Goal: Transaction & Acquisition: Purchase product/service

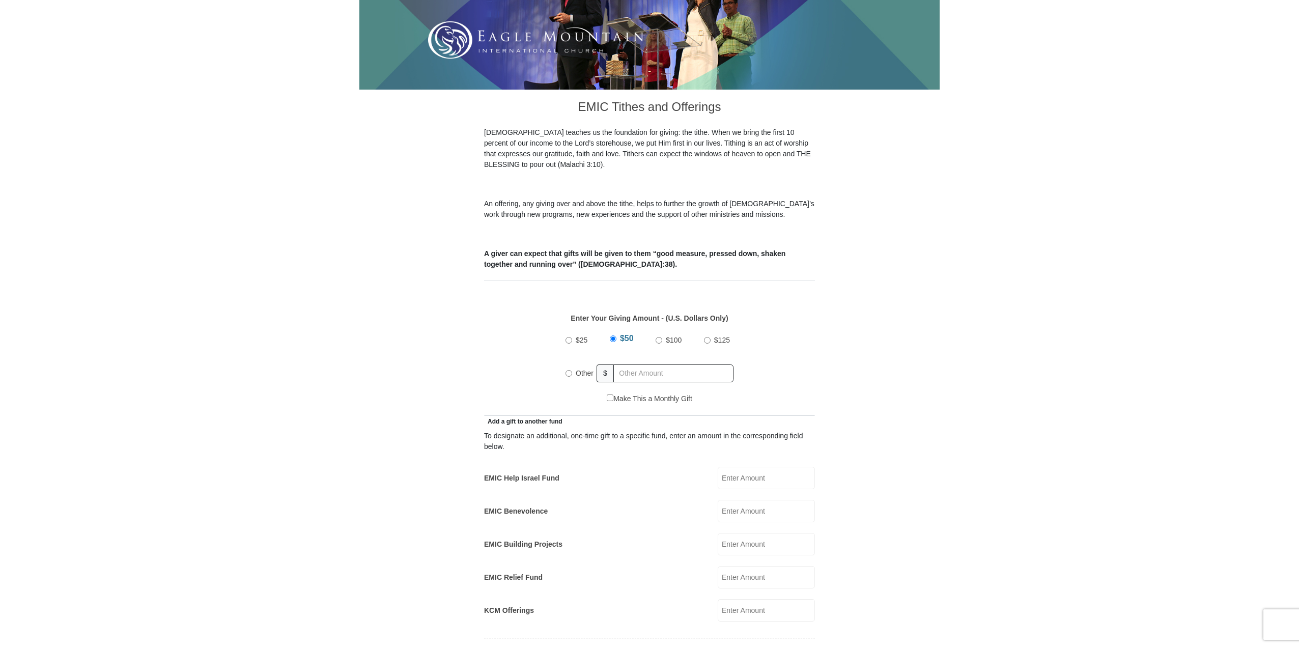
scroll to position [204, 0]
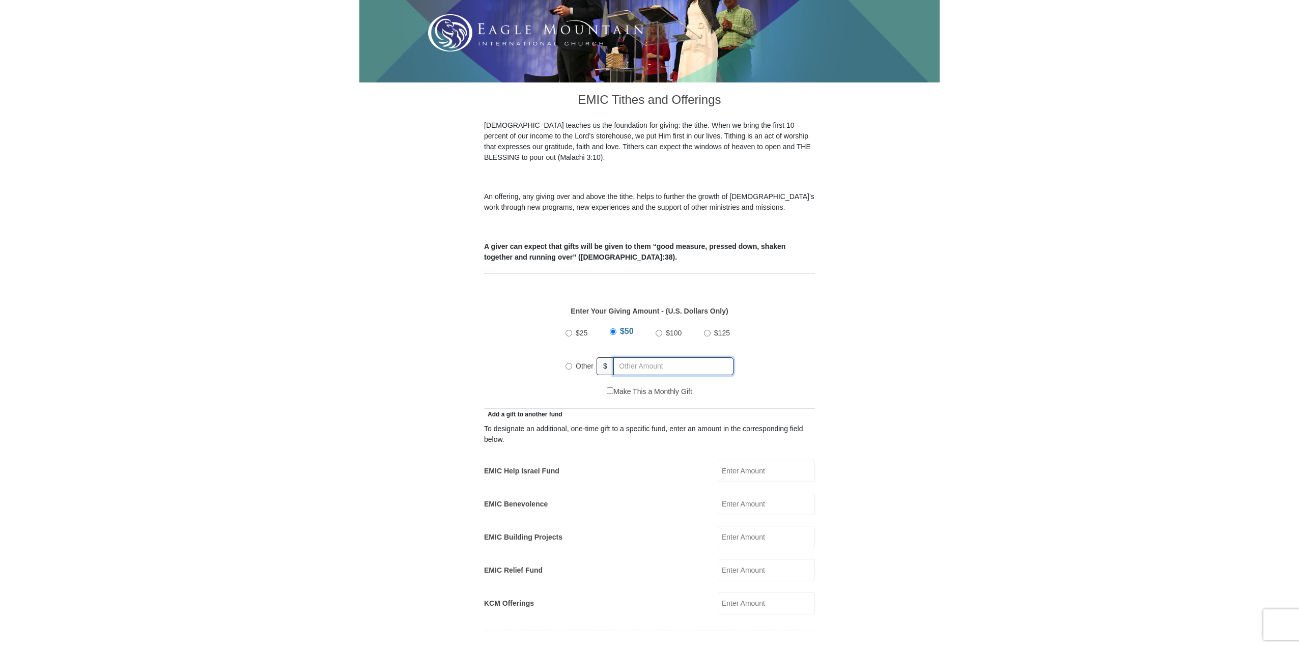
radio input "true"
click at [634, 357] on input "text" at bounding box center [675, 366] width 117 height 18
type input "250."
click at [443, 325] on form "[GEOGRAPHIC_DATA][DEMOGRAPHIC_DATA] Online Giving Because of gifts like yours, …" at bounding box center [649, 581] width 580 height 1489
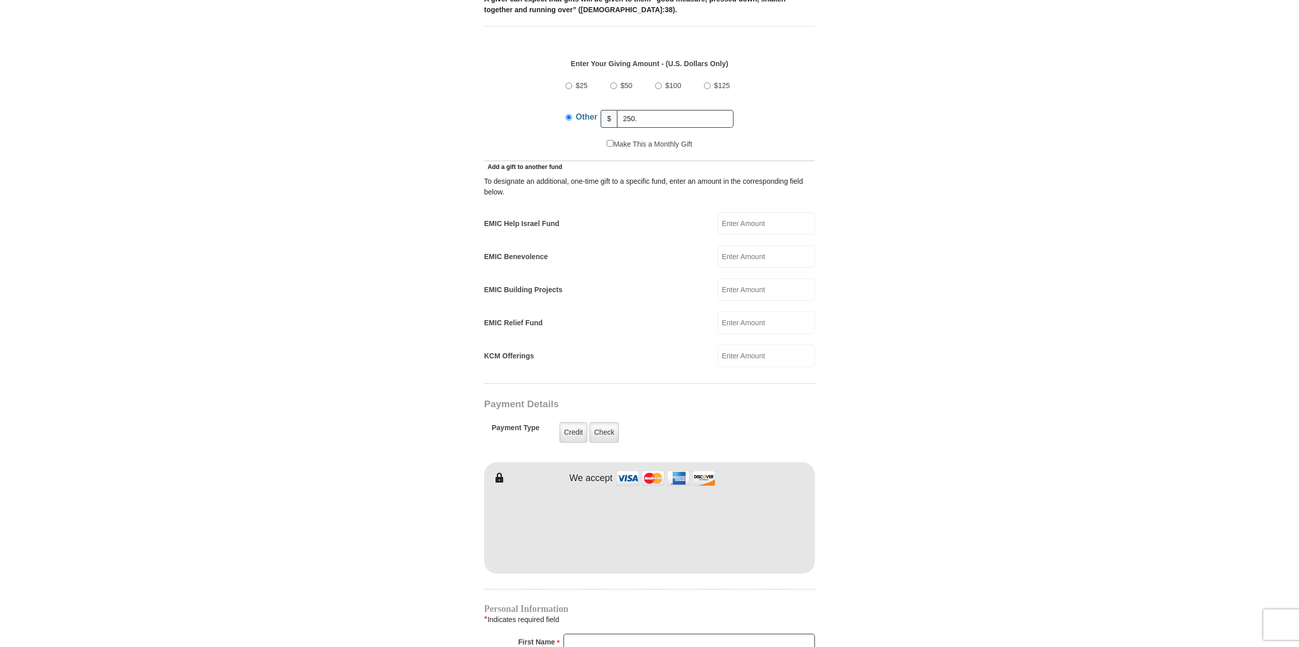
scroll to position [458, 0]
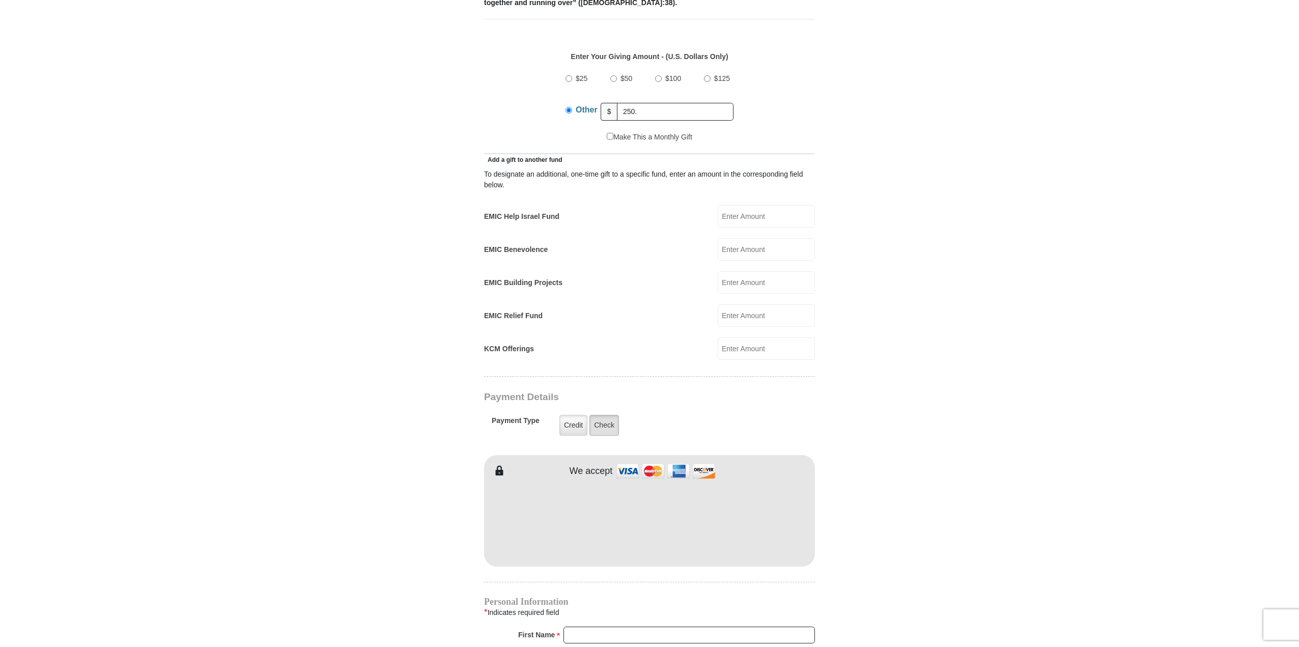
click at [608, 415] on label "Check" at bounding box center [605, 425] width 30 height 21
click at [0, 0] on input "Check" at bounding box center [0, 0] width 0 height 0
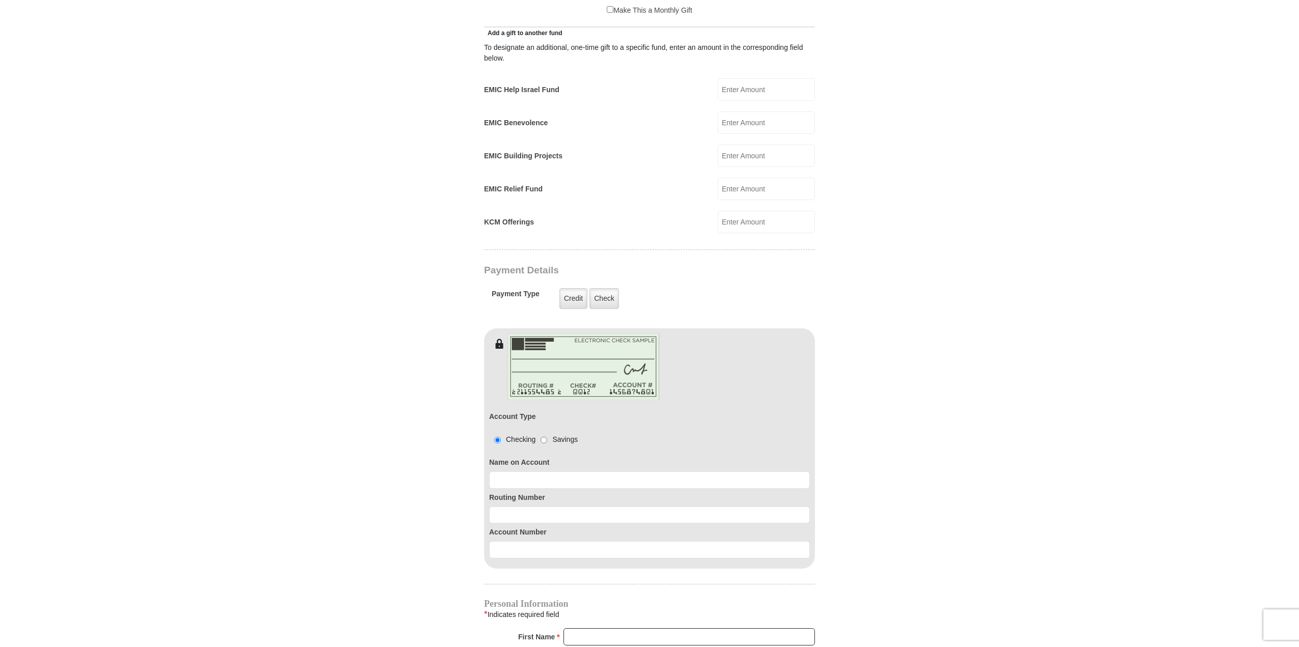
scroll to position [611, 0]
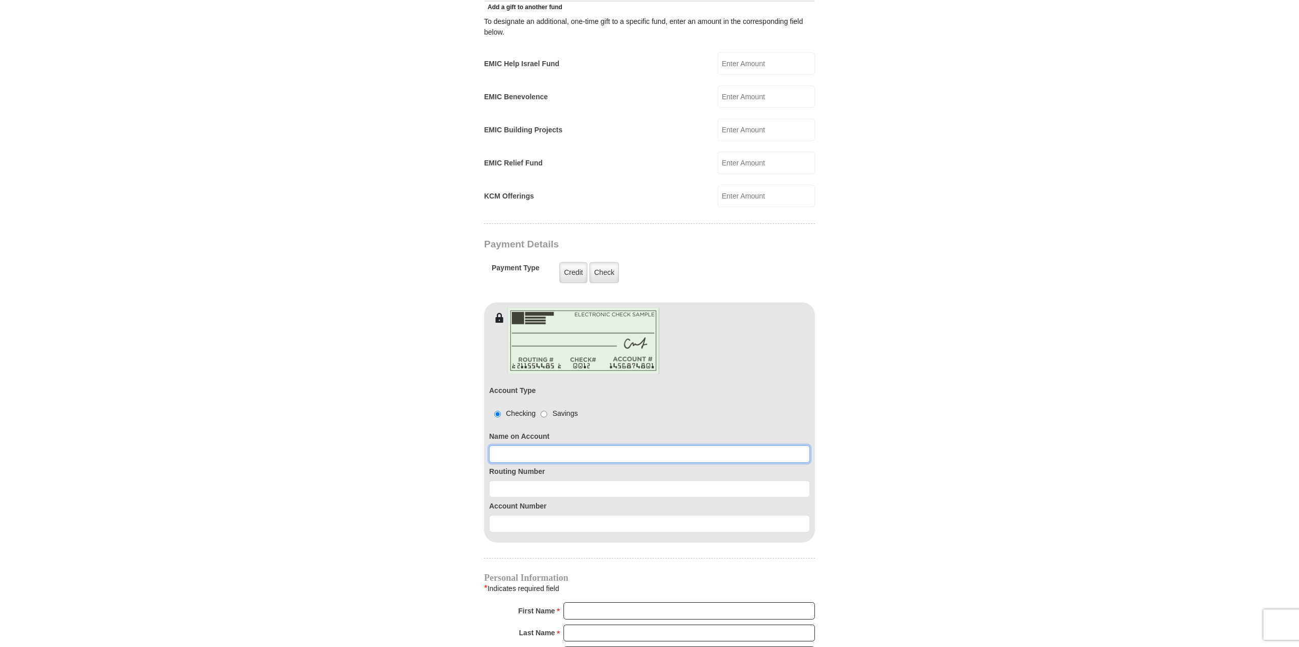
click at [534, 445] on input at bounding box center [649, 453] width 321 height 17
type input "[PERSON_NAME]"
click at [511, 481] on input at bounding box center [649, 489] width 321 height 17
type input "113122655"
click at [498, 515] on input at bounding box center [649, 523] width 321 height 17
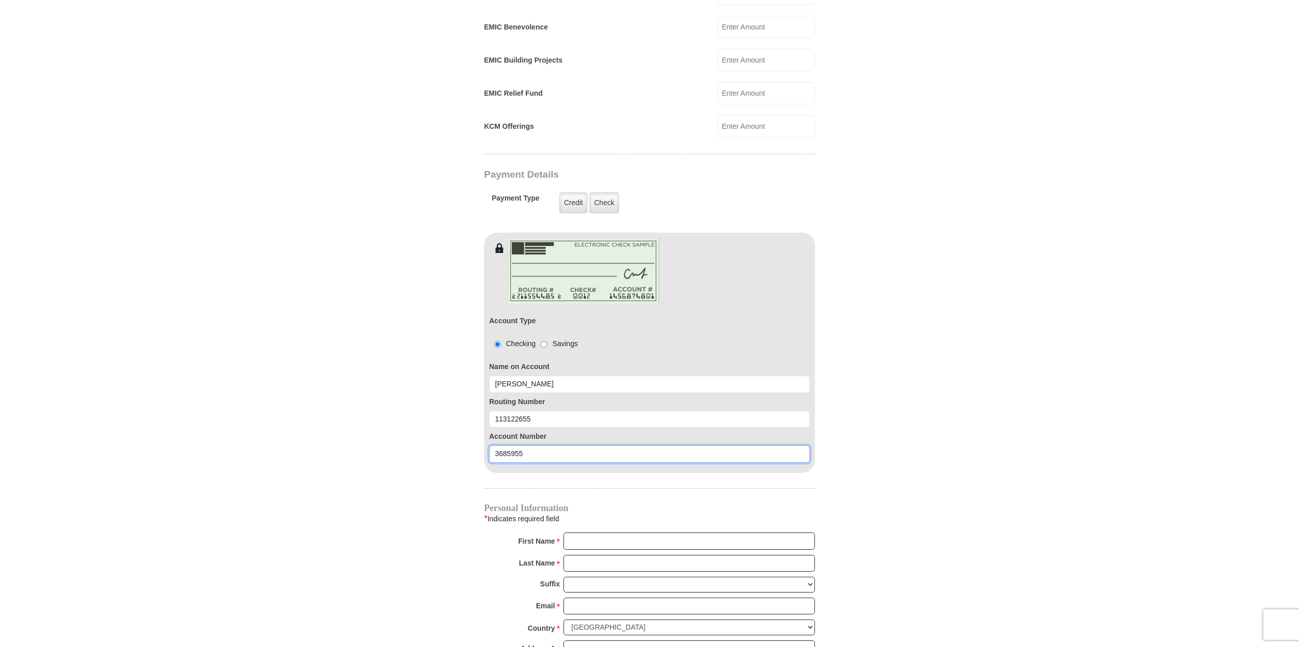
scroll to position [713, 0]
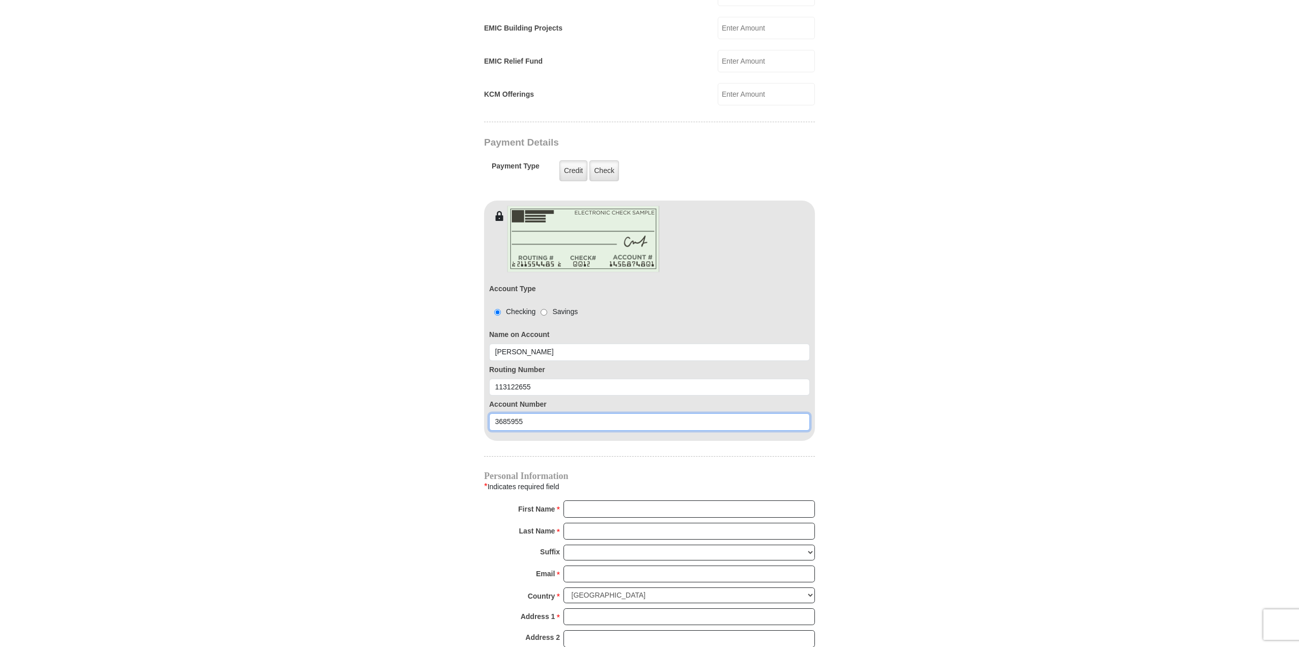
type input "3685955"
click at [593, 500] on input "First Name *" at bounding box center [689, 508] width 251 height 17
type input "[PERSON_NAME]"
type input "[PERSON_NAME][EMAIL_ADDRESS][PERSON_NAME][DOMAIN_NAME]"
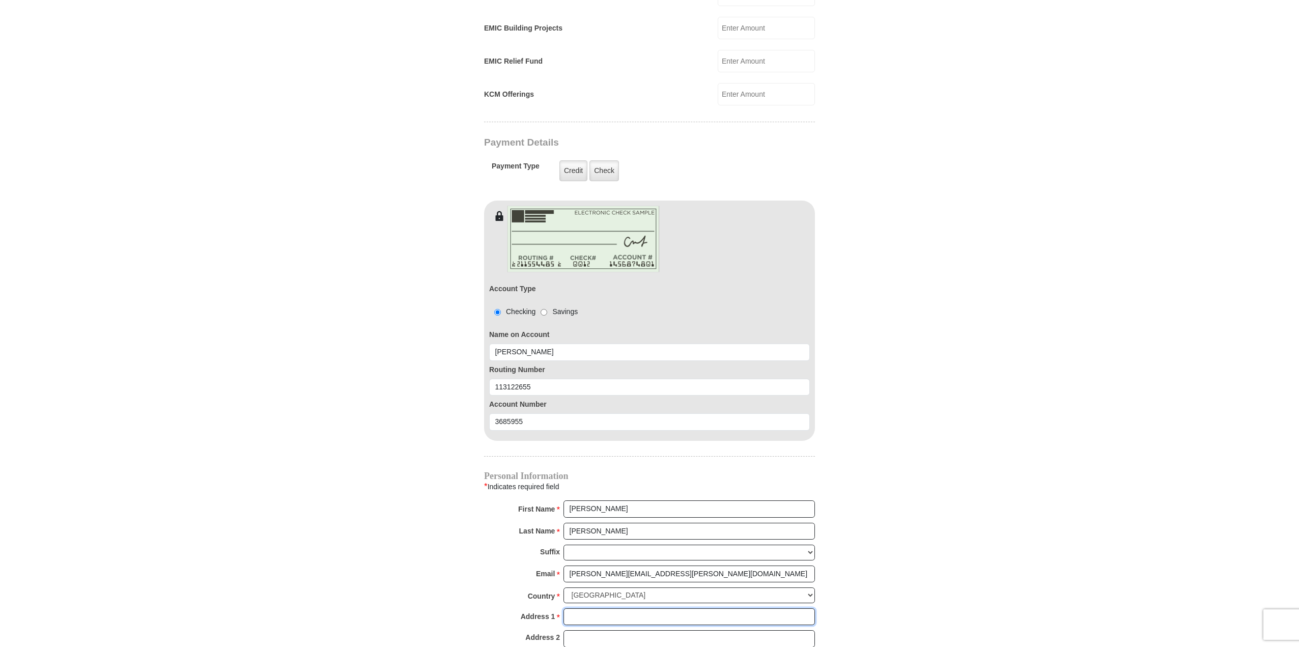
type input "PO Box 5490"
type input "Frisco"
select select "[GEOGRAPHIC_DATA]"
type input "75035"
type input "2147629994"
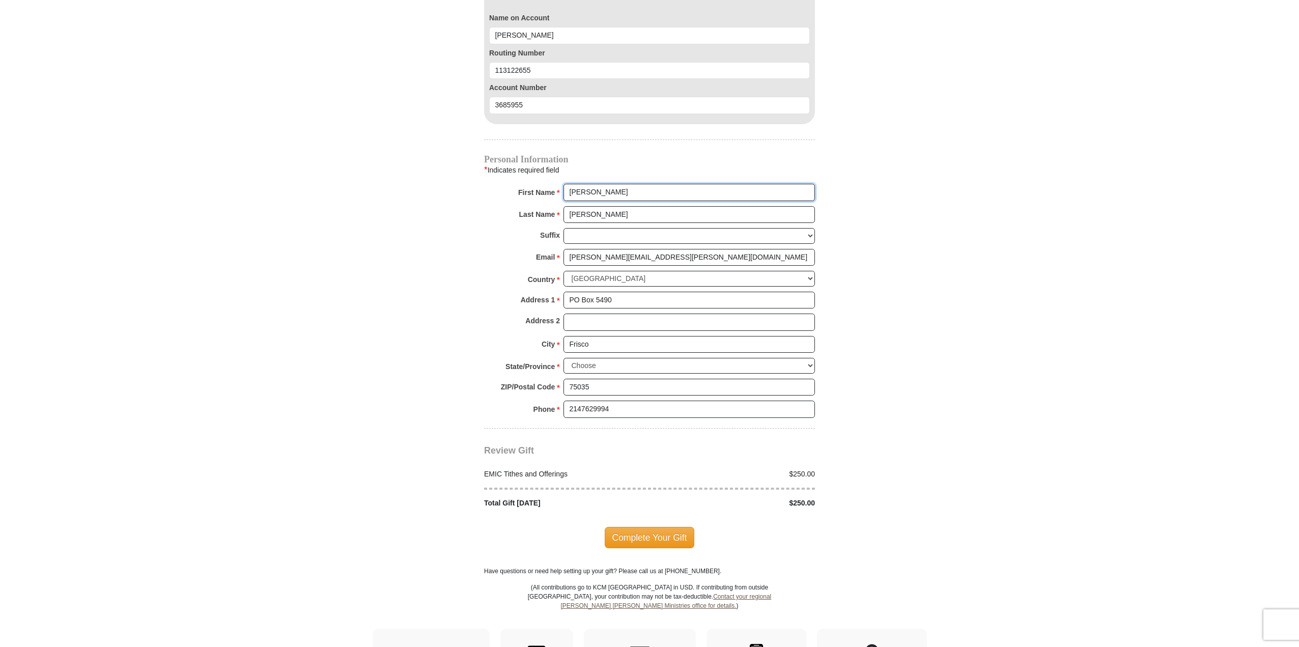
scroll to position [1069, 0]
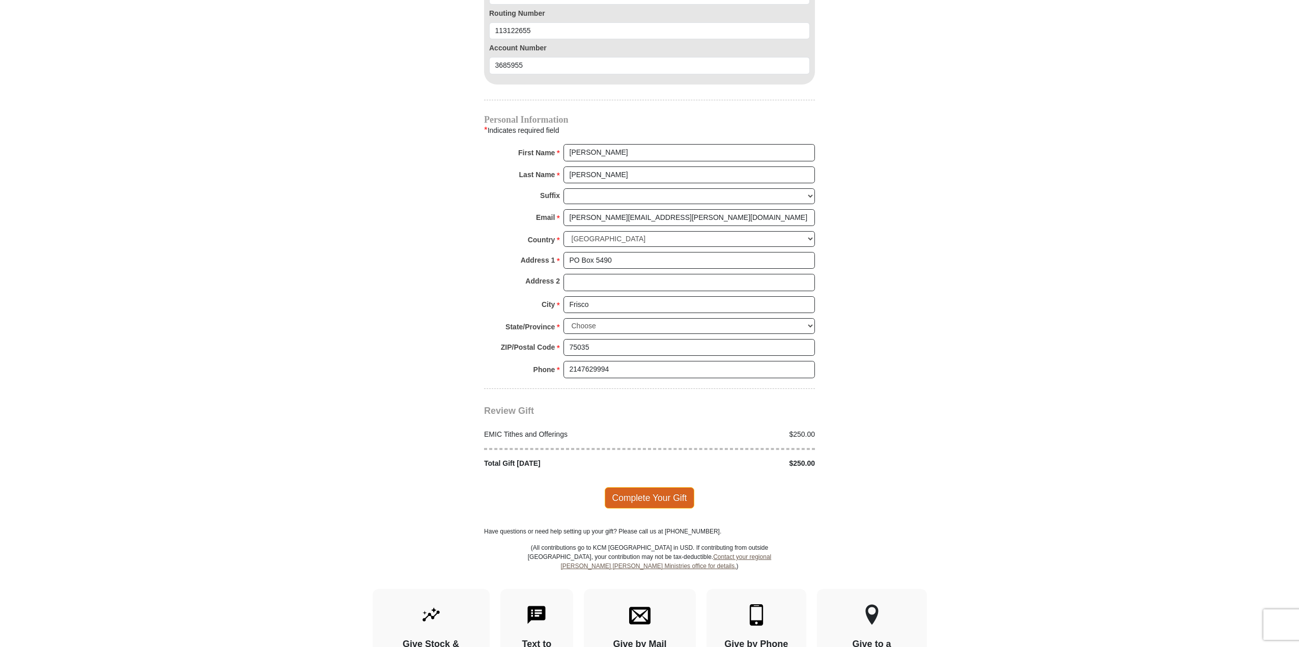
click at [654, 487] on span "Complete Your Gift" at bounding box center [650, 497] width 90 height 21
